Goal: Task Accomplishment & Management: Use online tool/utility

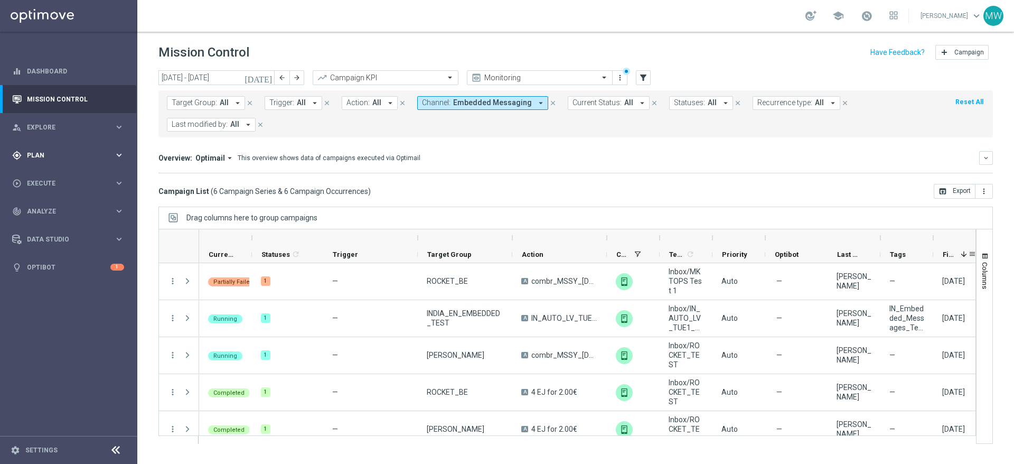
click at [43, 152] on span "Plan" at bounding box center [70, 155] width 87 height 6
click at [57, 210] on span "Templates" at bounding box center [66, 209] width 76 height 6
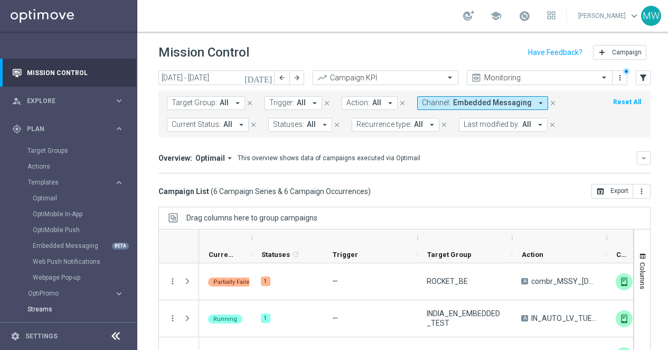
scroll to position [76, 0]
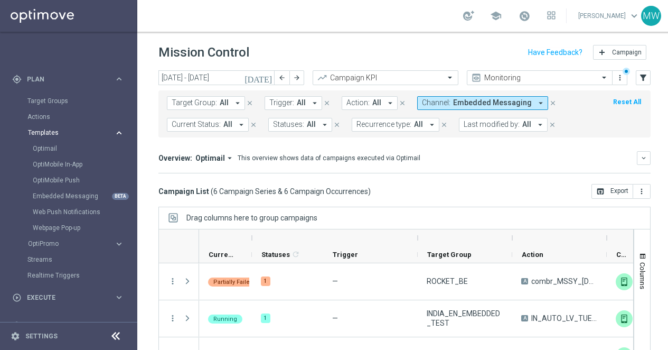
click at [55, 129] on span "Templates" at bounding box center [66, 132] width 76 height 6
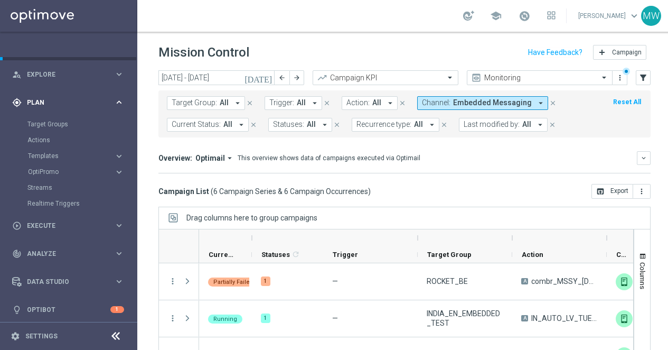
scroll to position [49, 0]
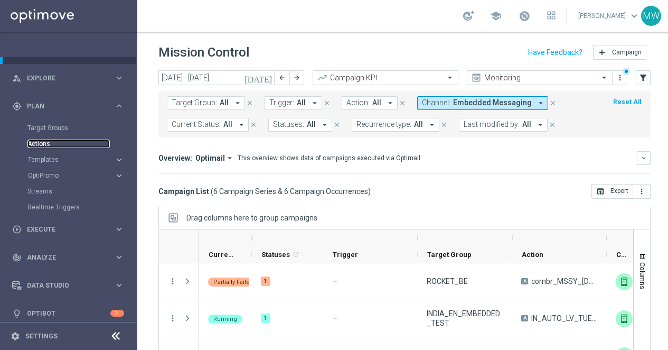
click at [50, 139] on link "Actions" at bounding box center [68, 143] width 82 height 8
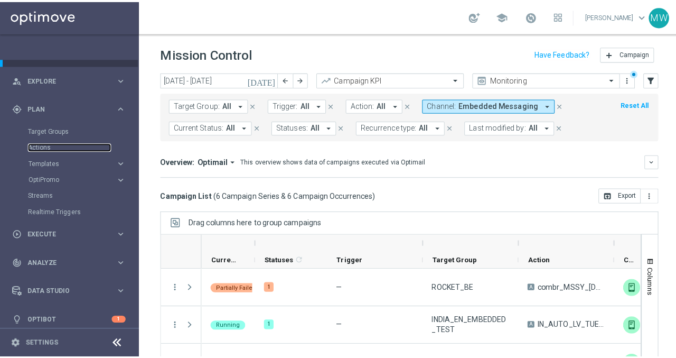
scroll to position [0, 0]
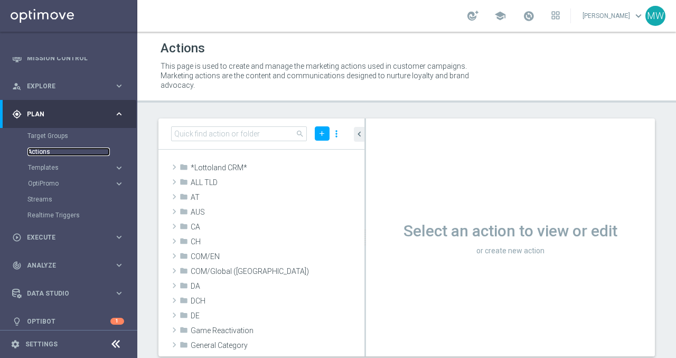
scroll to position [31, 0]
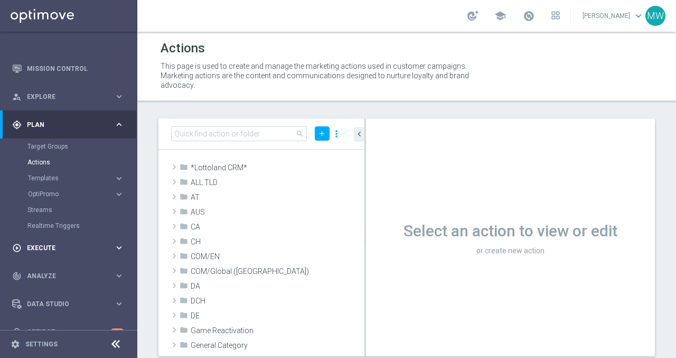
click at [54, 241] on div "play_circle_outline Execute keyboard_arrow_right" at bounding box center [68, 248] width 136 height 28
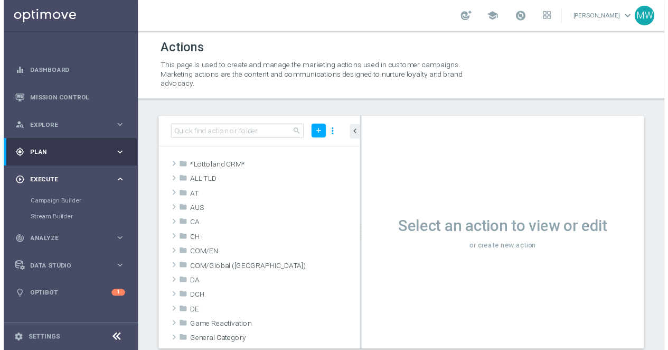
scroll to position [0, 0]
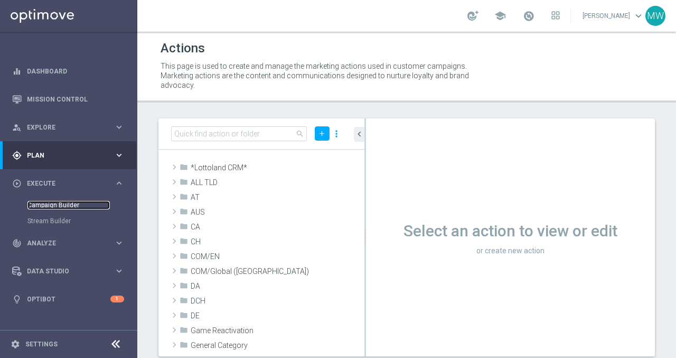
click at [63, 203] on link "Campaign Builder" at bounding box center [68, 205] width 82 height 8
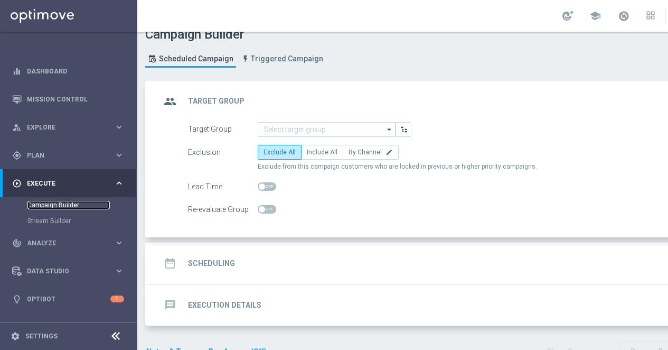
scroll to position [39, 0]
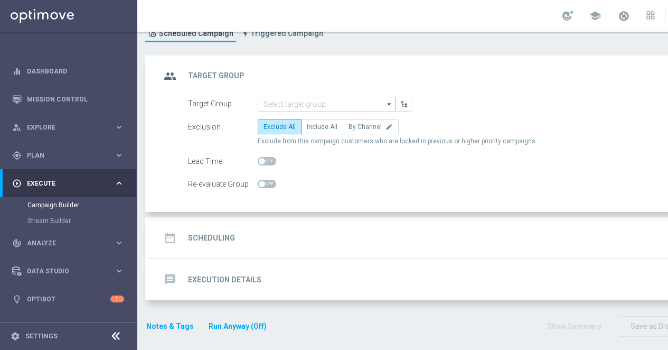
click at [311, 268] on div "message Execution Details keyboard_arrow_down" at bounding box center [456, 279] width 616 height 41
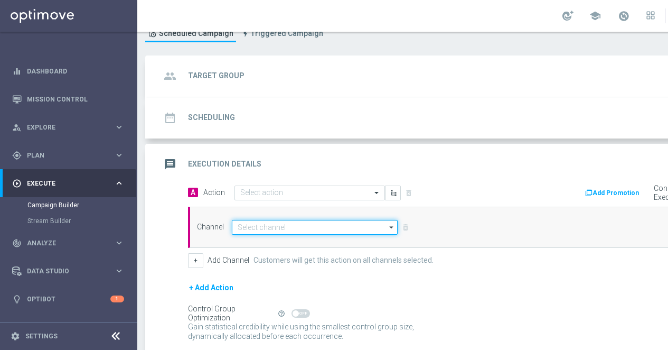
click at [332, 229] on input at bounding box center [315, 227] width 166 height 15
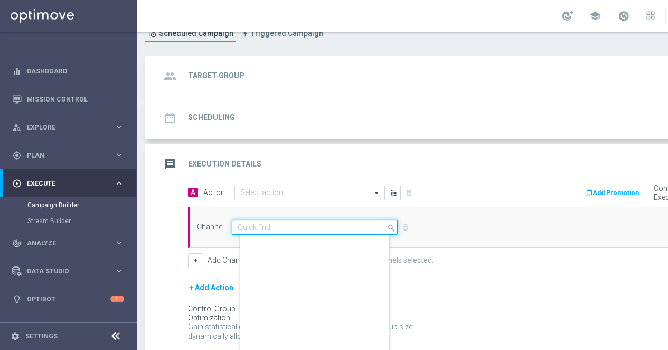
scroll to position [261, 0]
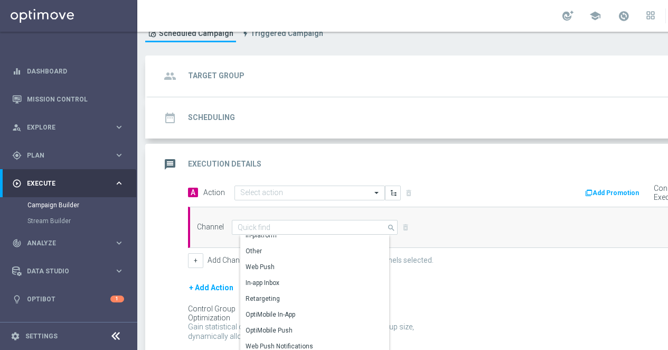
click at [462, 191] on div "A Action Select action delete_forever" at bounding box center [323, 192] width 287 height 15
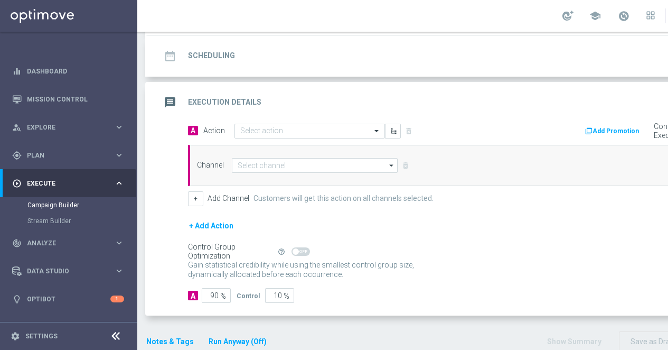
scroll to position [105, 0]
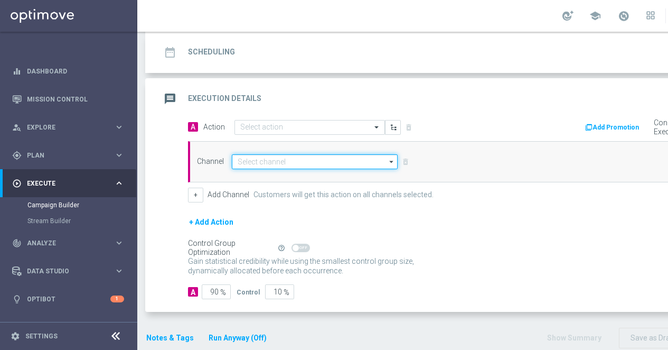
click at [362, 164] on input at bounding box center [315, 161] width 166 height 15
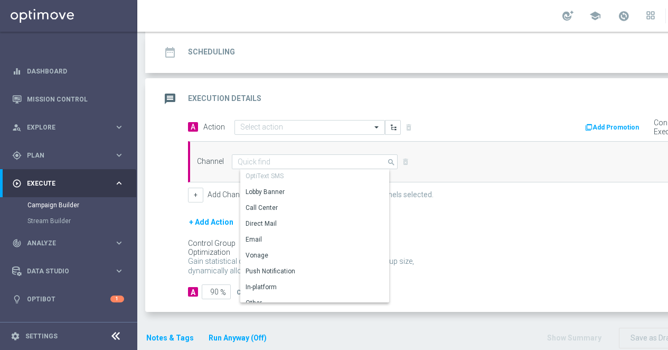
scroll to position [144, 0]
click at [474, 155] on div "Channel search Drag here to set row groups Drag here to set column labels Show …" at bounding box center [465, 161] width 553 height 15
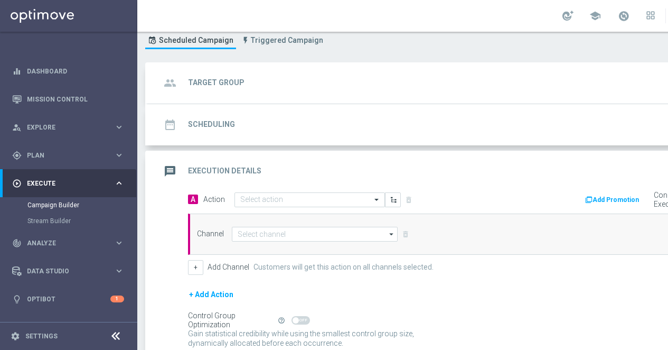
scroll to position [0, 0]
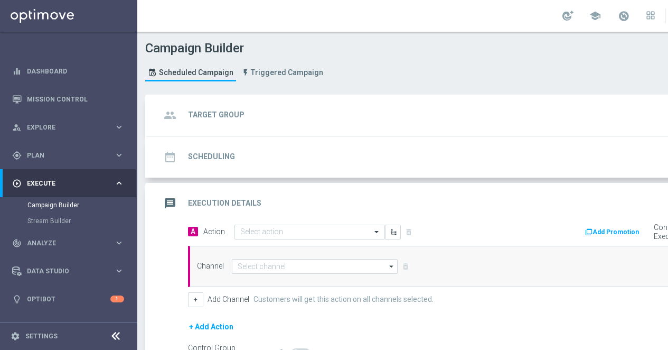
click at [222, 111] on h2 "Target Group" at bounding box center [216, 115] width 57 height 10
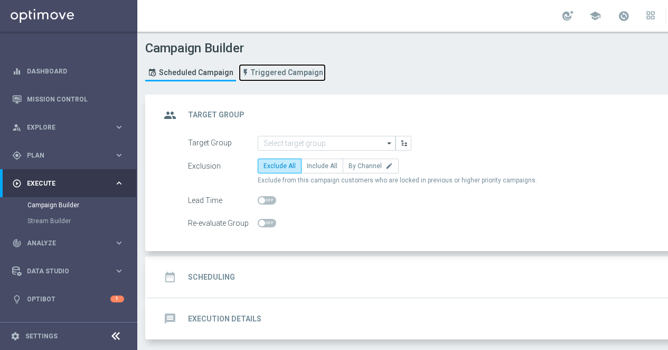
click at [274, 73] on span "Triggered Campaign" at bounding box center [287, 72] width 72 height 9
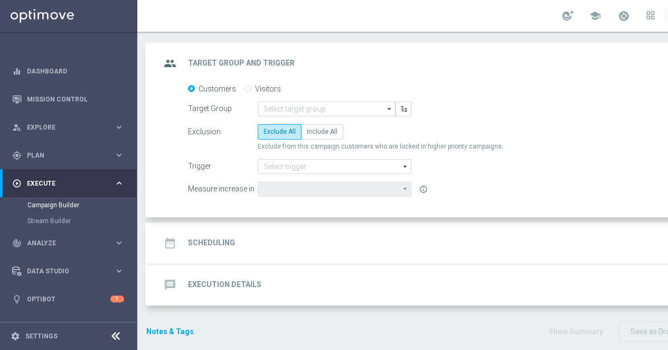
scroll to position [57, 0]
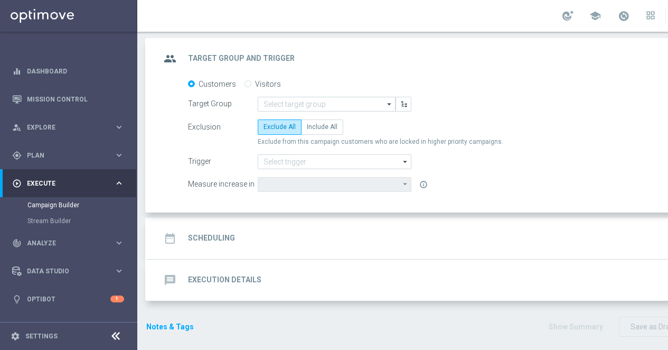
click at [295, 279] on div "message Execution Details keyboard_arrow_down" at bounding box center [456, 280] width 590 height 20
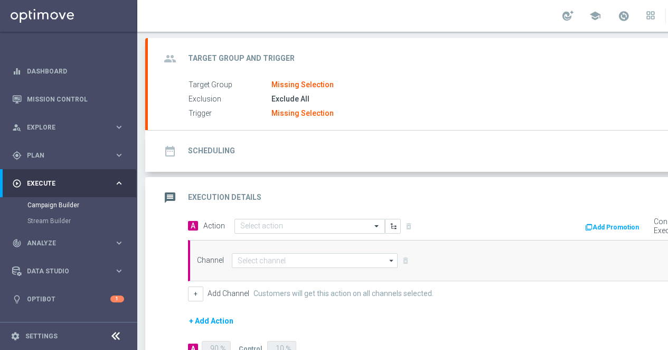
click at [392, 263] on icon "arrow_drop_down" at bounding box center [392, 261] width 11 height 14
